Goal: Task Accomplishment & Management: Use online tool/utility

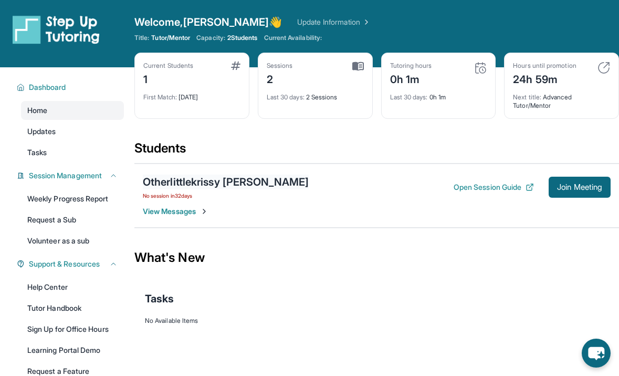
click at [231, 182] on div "Otherlittlekrissy [PERSON_NAME]" at bounding box center [226, 181] width 166 height 15
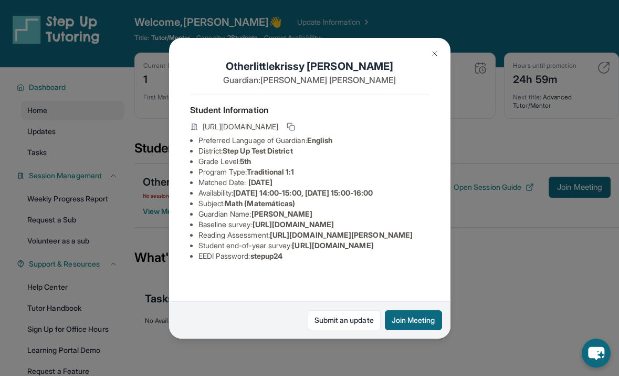
click at [346, 63] on h1 "Otherlittlekrissy [PERSON_NAME]" at bounding box center [310, 66] width 240 height 15
copy h1 "Otherlittlekrissy [PERSON_NAME]"
click at [435, 56] on img at bounding box center [435, 53] width 8 height 8
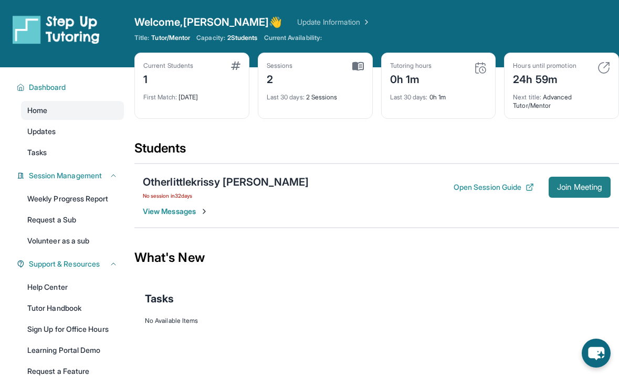
click at [571, 187] on span "Join Meeting" at bounding box center [579, 187] width 45 height 6
click at [526, 185] on icon at bounding box center [530, 187] width 8 height 8
click at [483, 185] on button "Open Session Guide" at bounding box center [494, 187] width 80 height 11
click at [514, 188] on button "Open Session Guide" at bounding box center [494, 187] width 80 height 11
